Goal: Check status: Check status

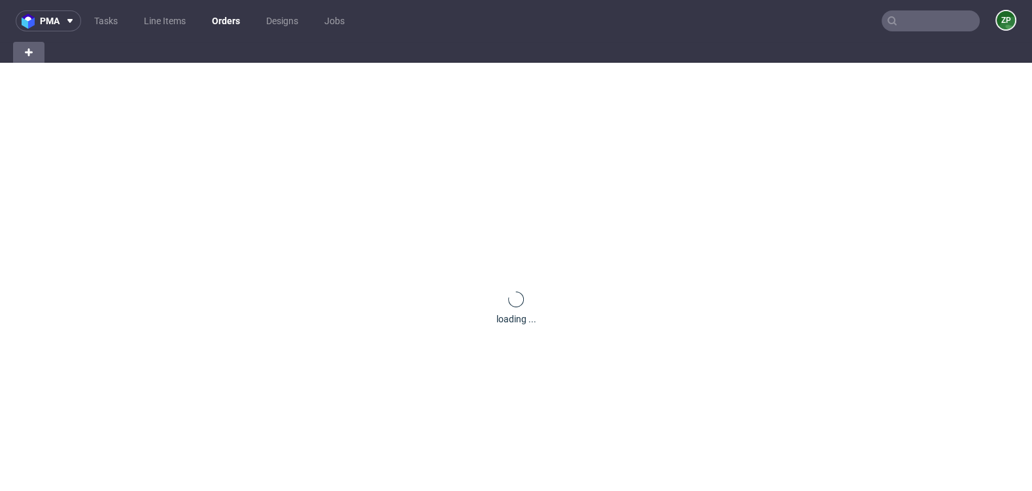
scroll to position [3, 0]
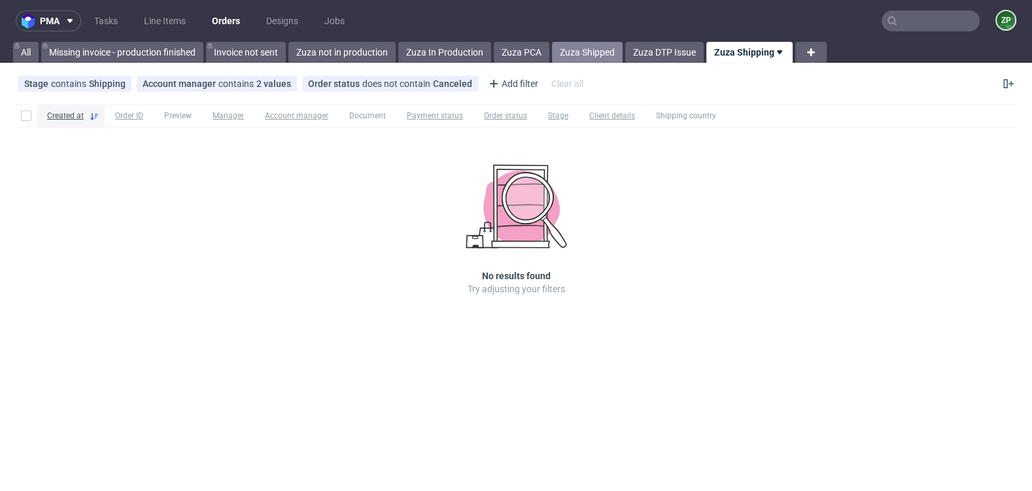
click at [597, 54] on link "Zuza Shipped" at bounding box center [587, 52] width 71 height 21
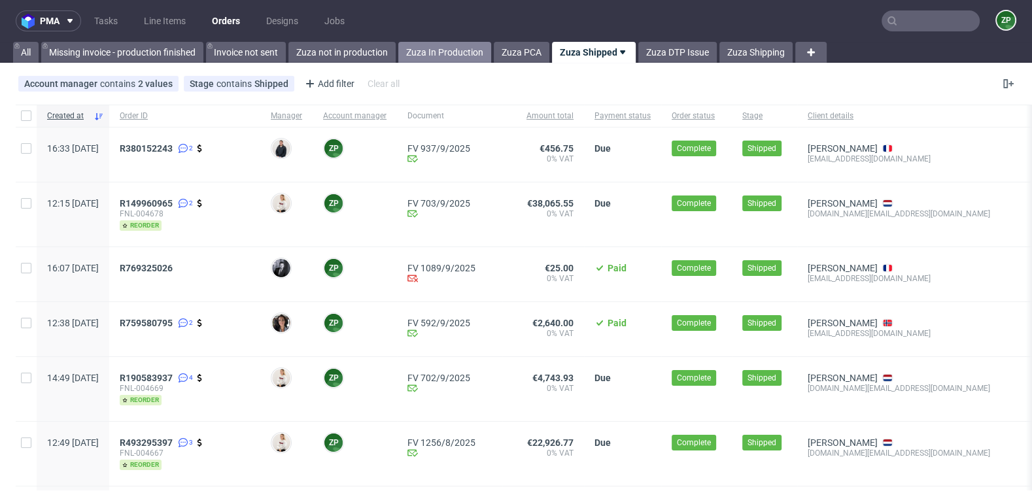
click at [436, 56] on link "Zuza In Production" at bounding box center [444, 52] width 93 height 21
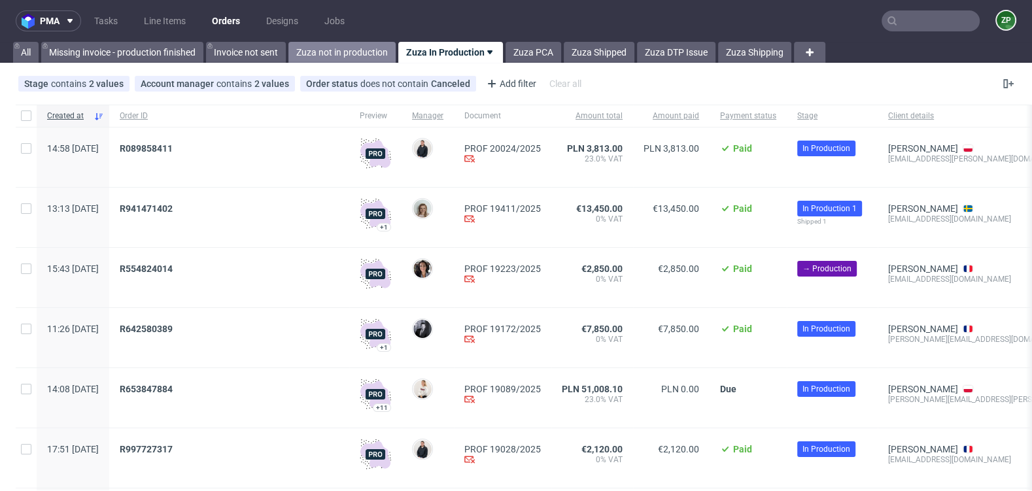
click at [353, 50] on link "Zuza not in production" at bounding box center [341, 52] width 107 height 21
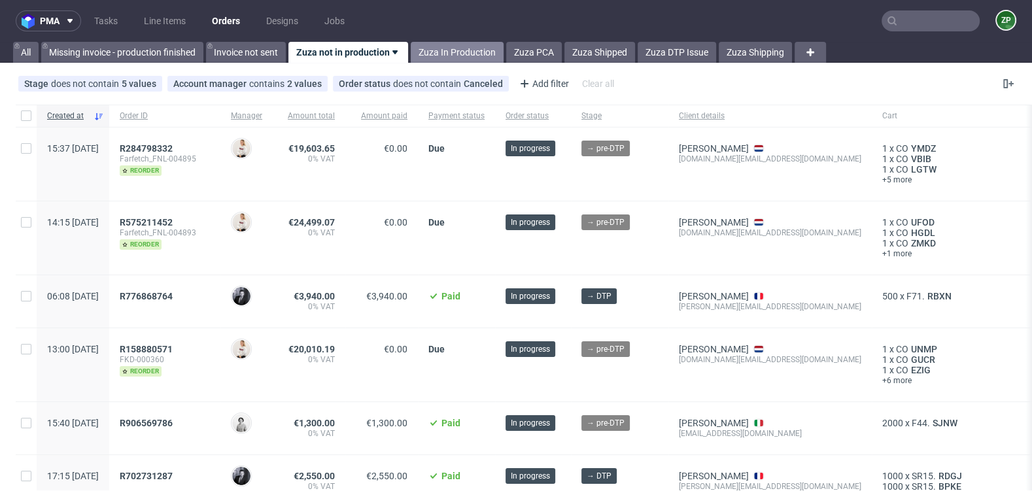
click at [455, 44] on link "Zuza In Production" at bounding box center [457, 52] width 93 height 21
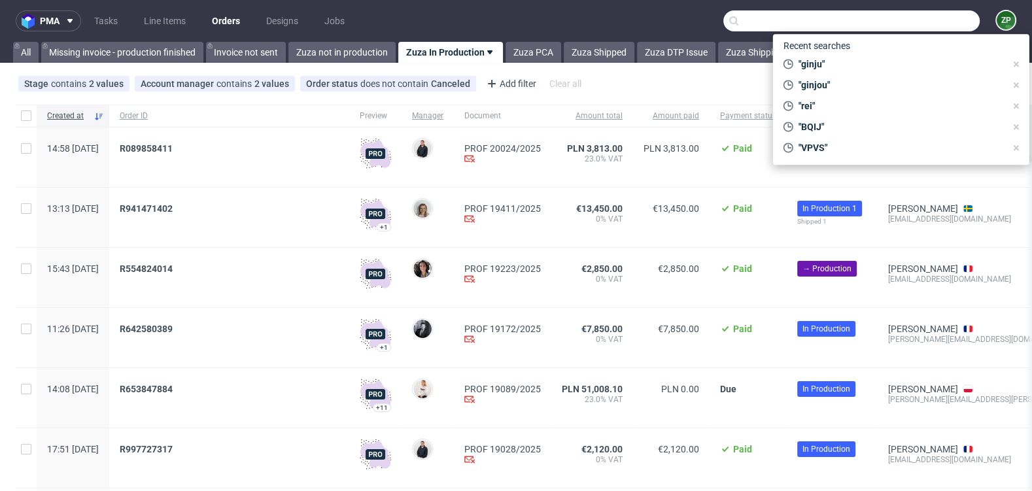
click at [923, 20] on input "text" at bounding box center [851, 20] width 256 height 21
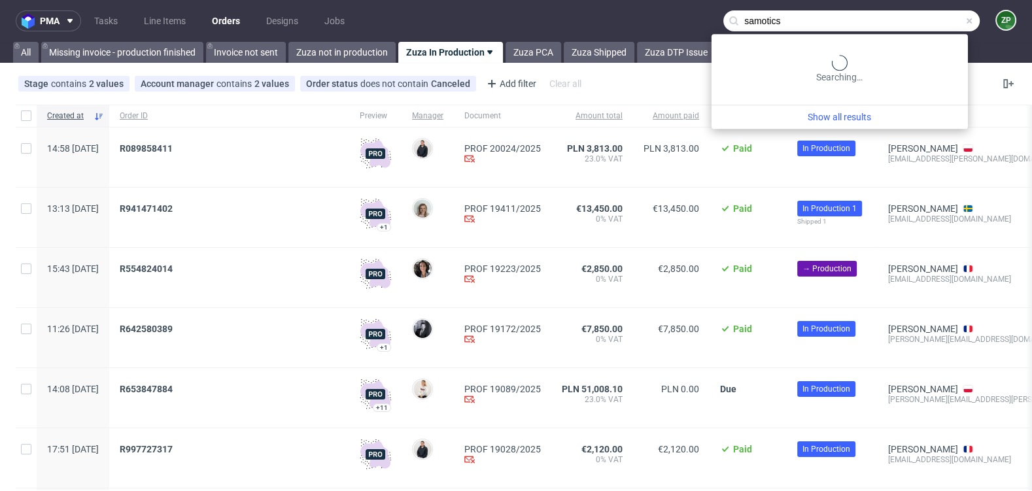
type input "samotics"
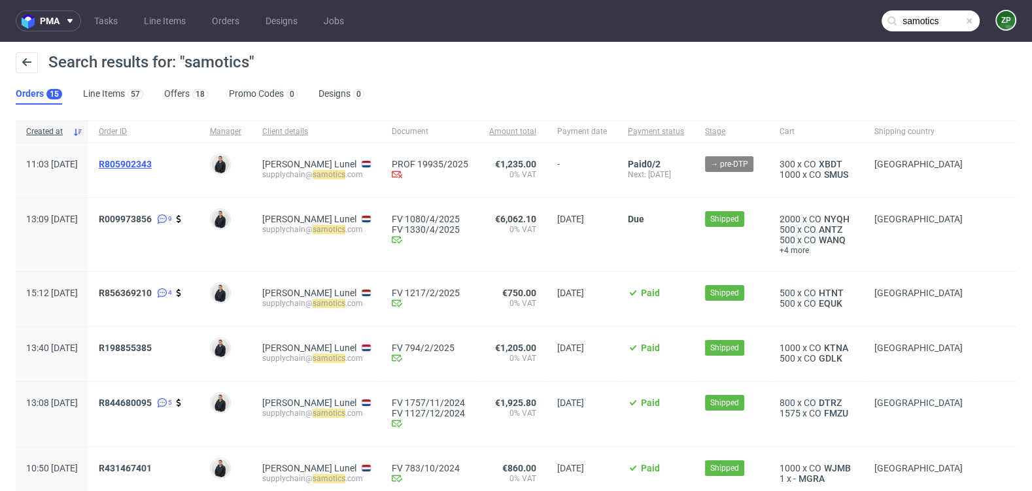
click at [152, 168] on span "R805902343" at bounding box center [125, 164] width 53 height 10
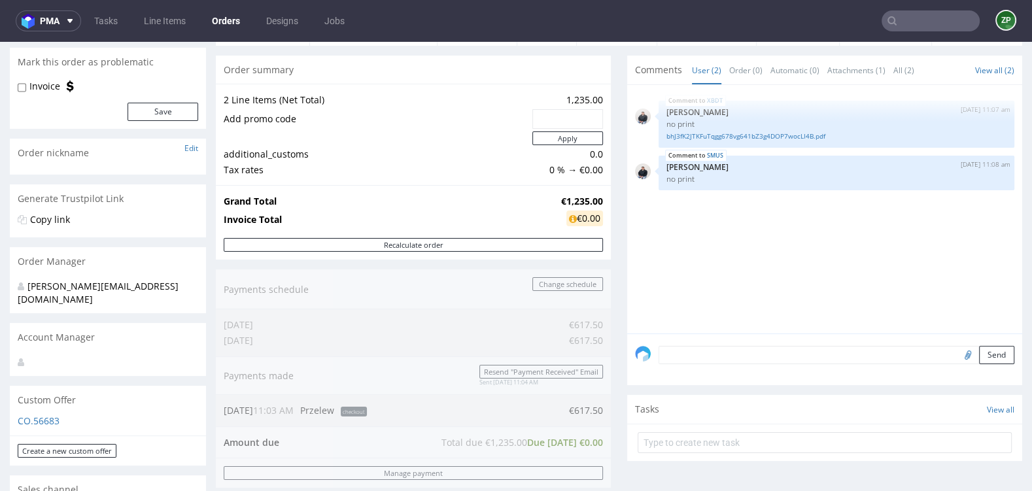
scroll to position [132, 0]
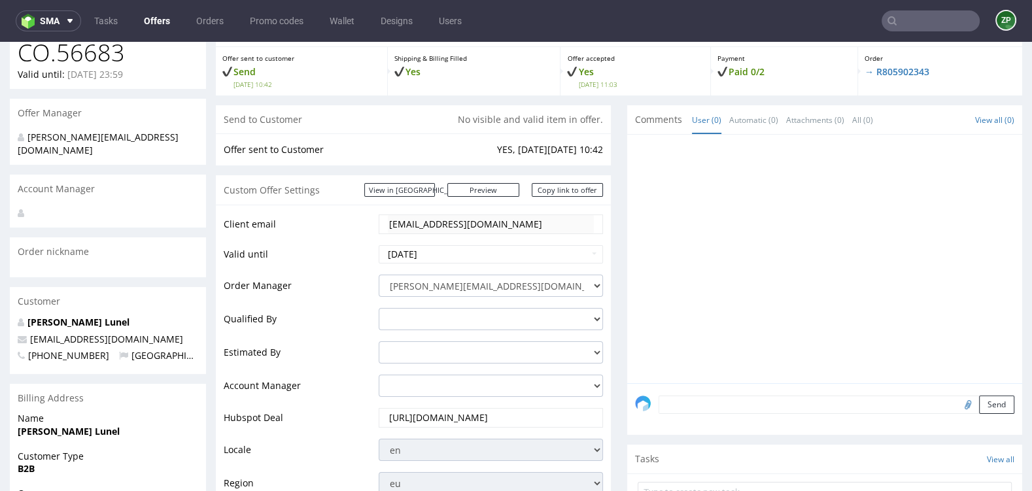
scroll to position [122, 0]
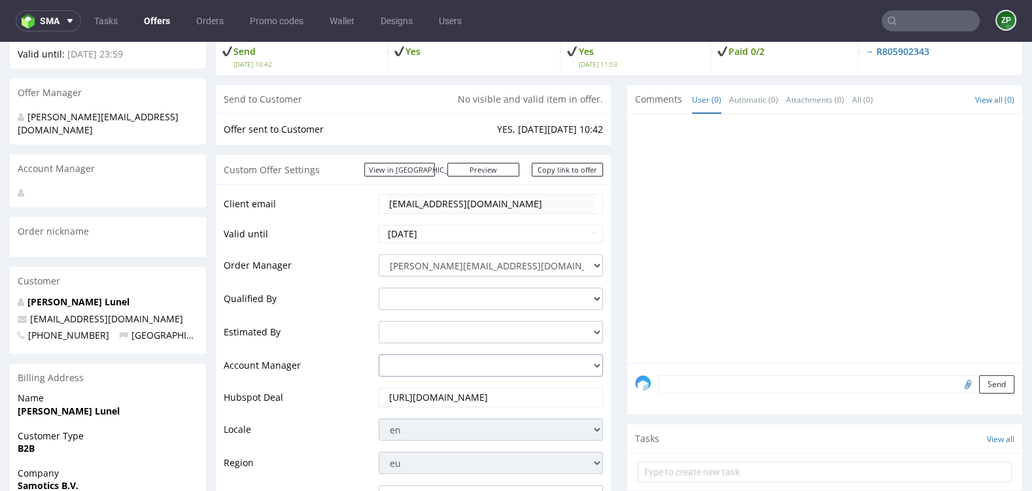
click at [415, 358] on select "[PERSON_NAME][EMAIL_ADDRESS][DOMAIN_NAME] [PERSON_NAME][DOMAIN_NAME][EMAIL_ADDR…" at bounding box center [491, 365] width 224 height 22
select select "20839025"
click at [379, 354] on select "[PERSON_NAME][EMAIL_ADDRESS][DOMAIN_NAME] [PERSON_NAME][DOMAIN_NAME][EMAIL_ADDR…" at bounding box center [491, 365] width 224 height 22
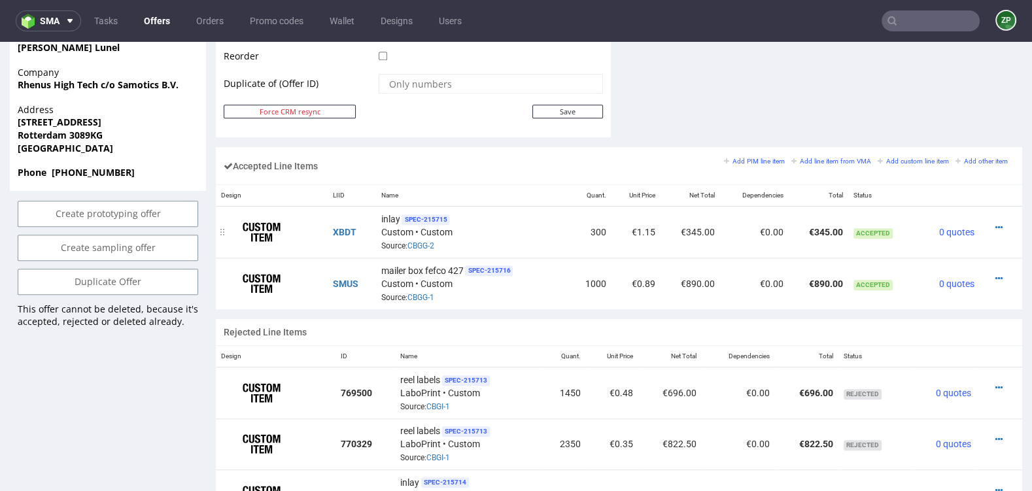
scroll to position [700, 0]
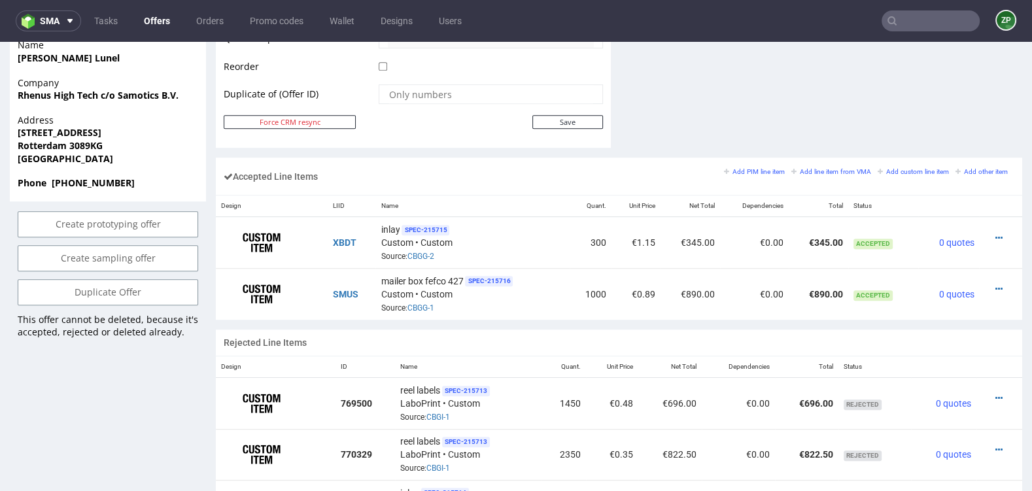
click at [551, 126] on td "Save" at bounding box center [489, 122] width 228 height 16
click at [543, 109] on td at bounding box center [489, 98] width 228 height 31
click at [534, 122] on input "Save" at bounding box center [567, 122] width 71 height 14
type input "In progress..."
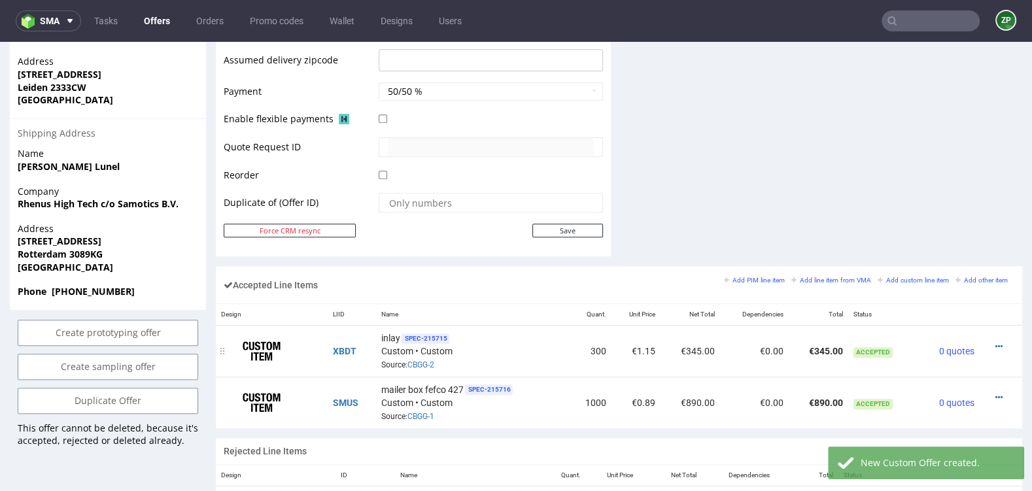
scroll to position [609, 0]
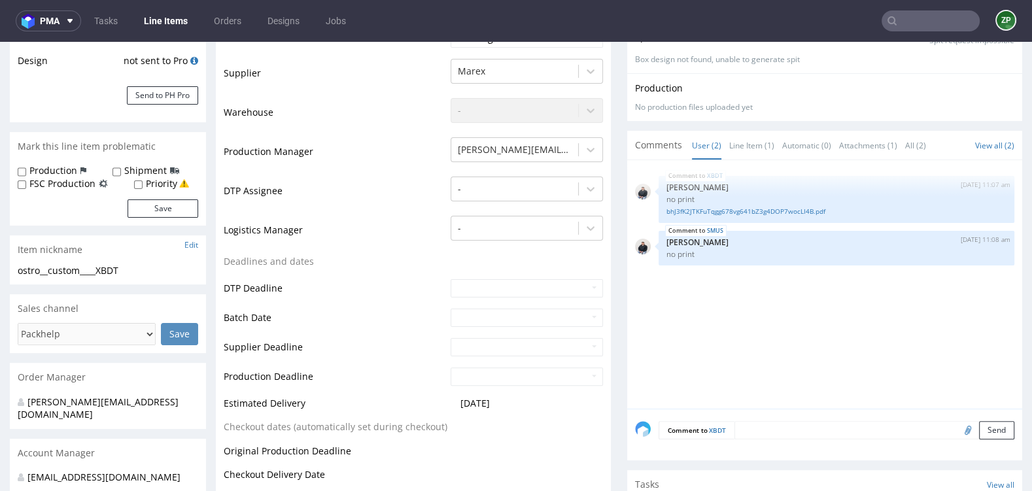
scroll to position [259, 0]
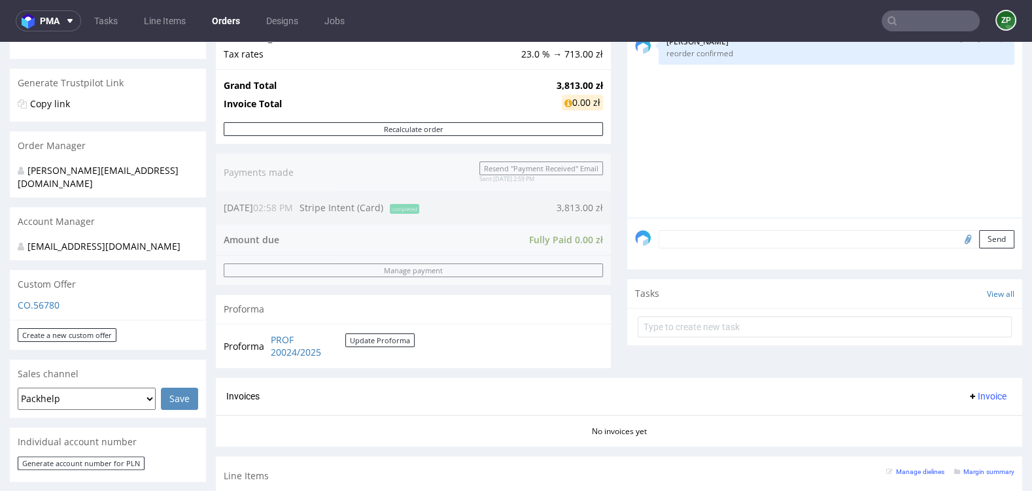
scroll to position [239, 0]
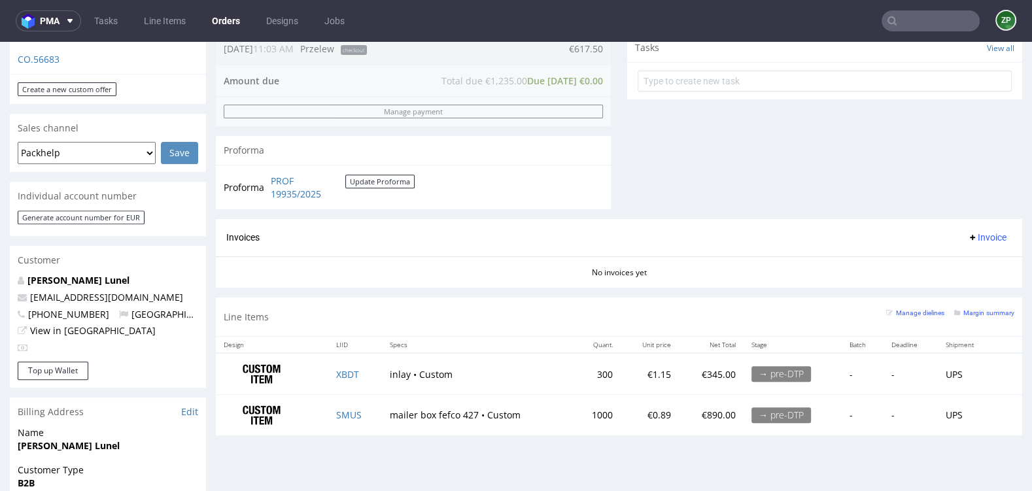
scroll to position [478, 0]
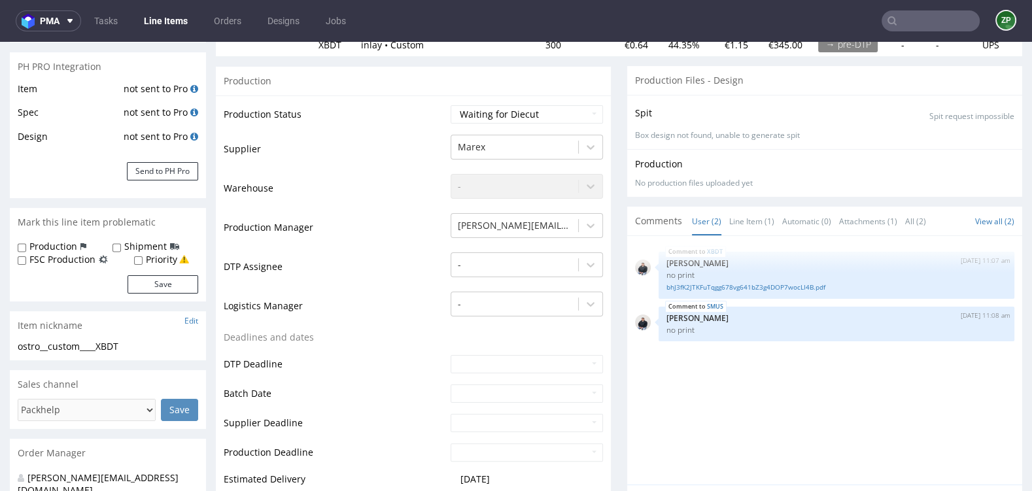
scroll to position [188, 0]
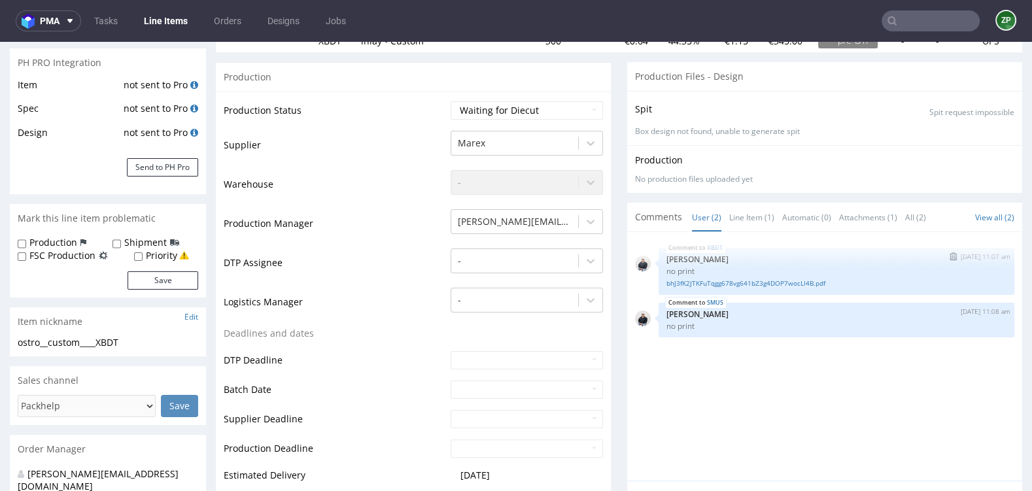
click at [801, 276] on div "bhJ3fK2JTKFuTqgg678vg641bZ3g4DOP7wocLI4B.pdf" at bounding box center [836, 282] width 340 height 12
click at [798, 276] on div "bhJ3fK2JTKFuTqgg678vg641bZ3g4DOP7wocLI4B.pdf" at bounding box center [836, 282] width 340 height 12
click at [794, 279] on link "bhJ3fK2JTKFuTqgg678vg641bZ3g4DOP7wocLI4B.pdf" at bounding box center [836, 284] width 340 height 10
